Goal: Task Accomplishment & Management: Manage account settings

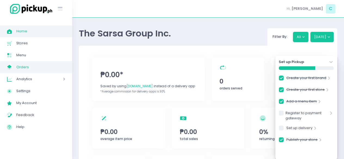
click at [34, 71] on link "My Store Created with Sketch. Orders" at bounding box center [36, 67] width 72 height 12
checkbox input "true"
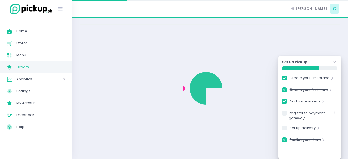
checkbox input "true"
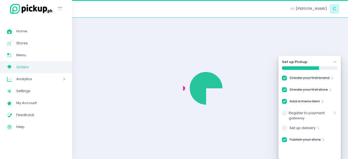
checkbox input "true"
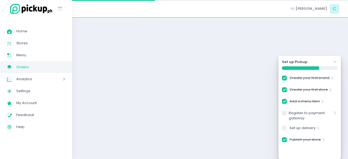
checkbox input "true"
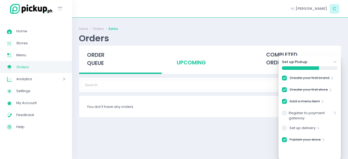
click at [192, 59] on div "upcoming" at bounding box center [209, 59] width 83 height 27
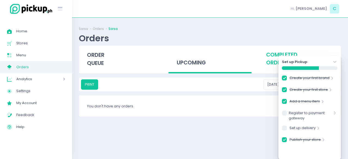
click at [273, 61] on div "completed orders" at bounding box center [299, 59] width 83 height 27
